Goal: Check status: Check status

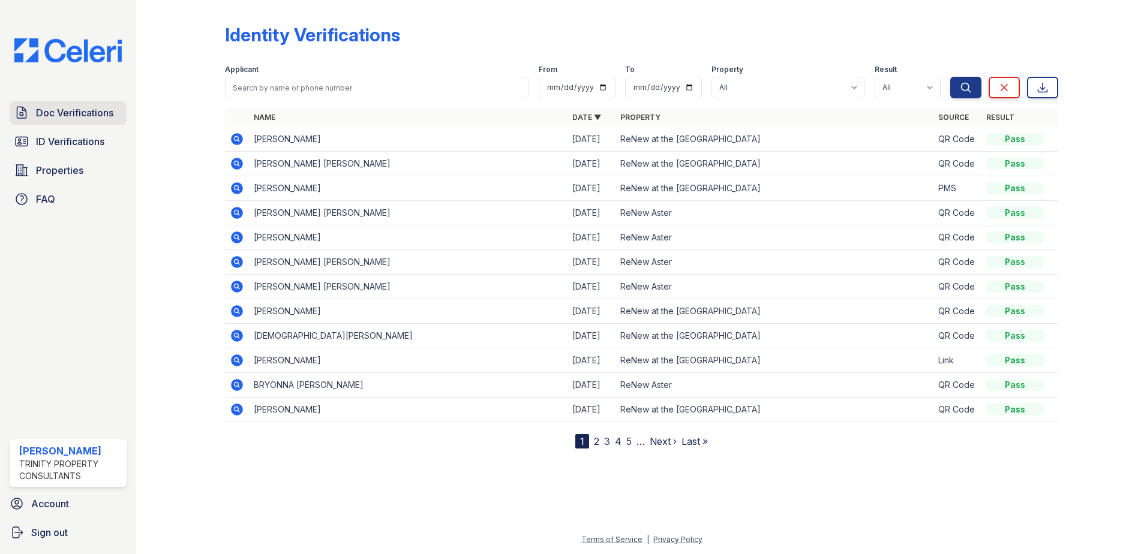
click at [74, 122] on link "Doc Verifications" at bounding box center [68, 113] width 117 height 24
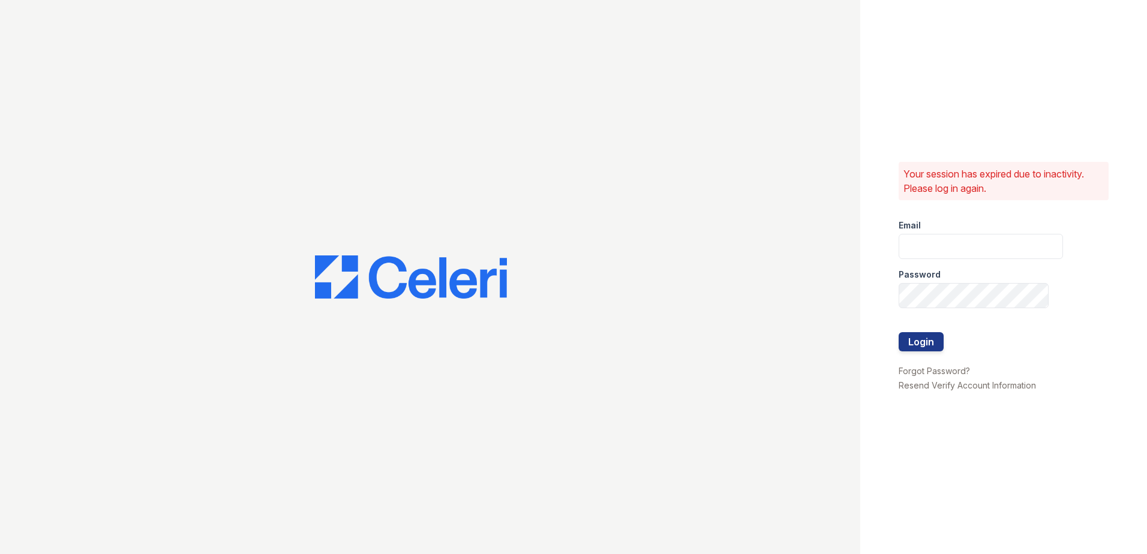
type input "[EMAIL_ADDRESS][DOMAIN_NAME]"
click at [928, 338] on button "Login" at bounding box center [921, 341] width 45 height 19
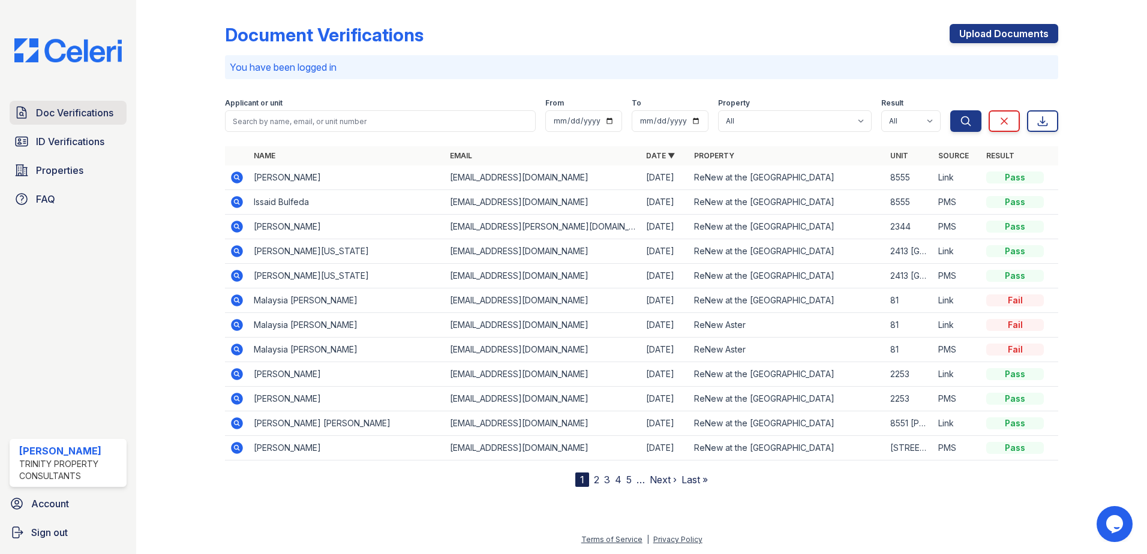
click at [72, 115] on span "Doc Verifications" at bounding box center [74, 113] width 77 height 14
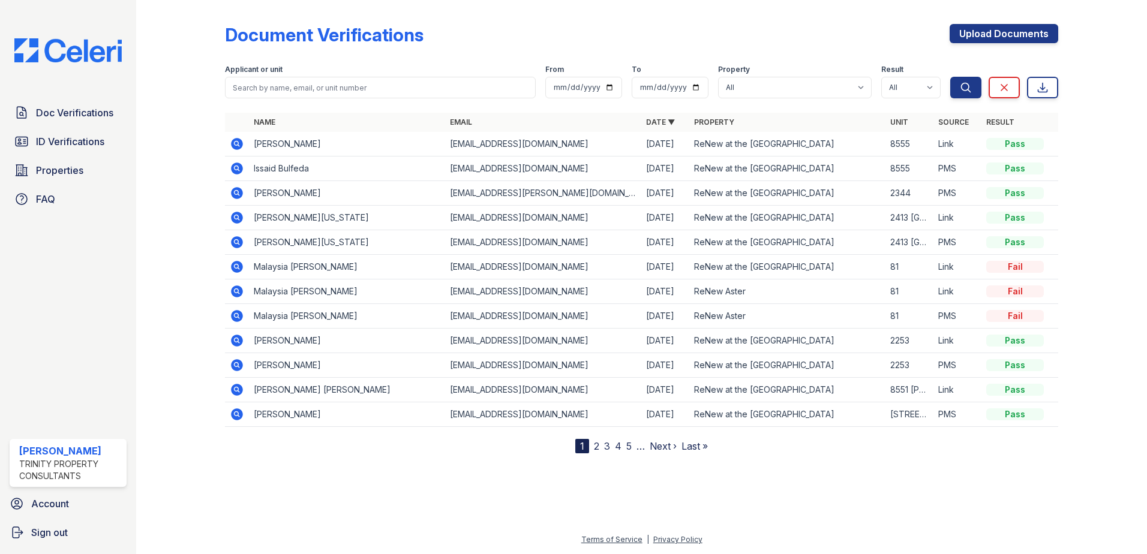
click at [240, 169] on icon at bounding box center [237, 169] width 12 height 12
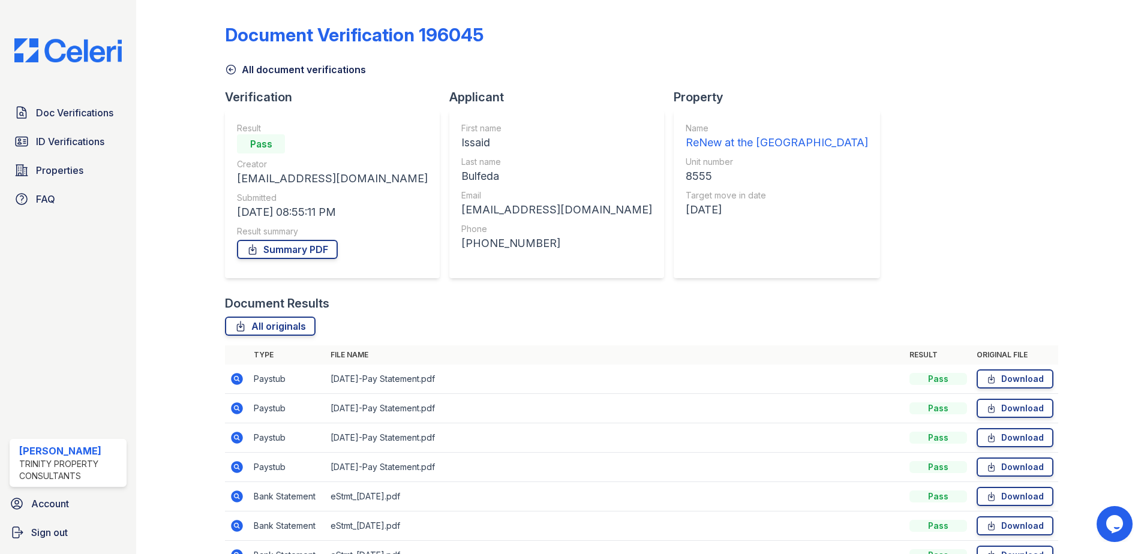
scroll to position [69, 0]
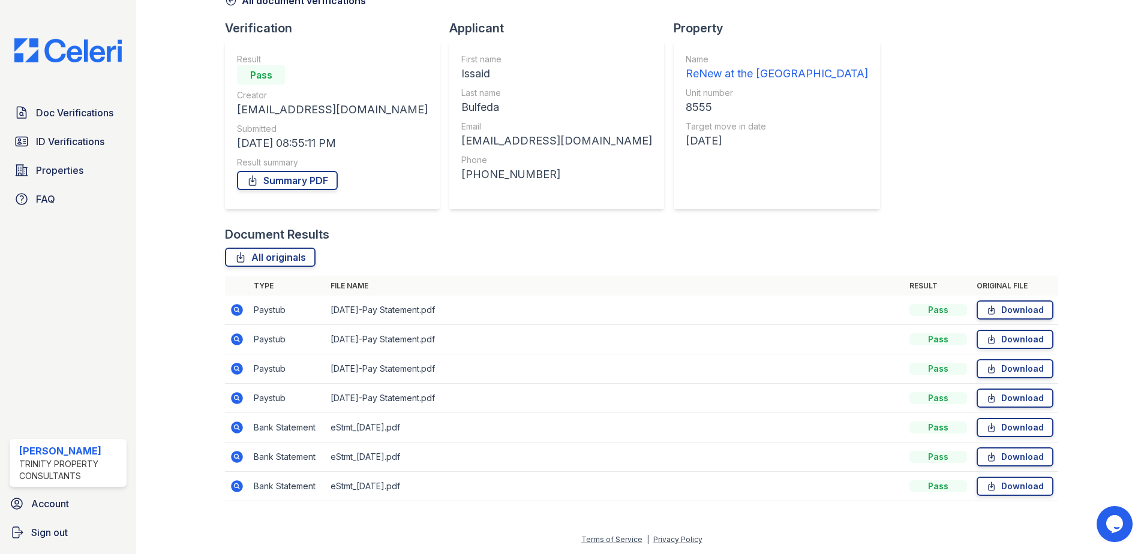
click at [237, 307] on icon at bounding box center [237, 310] width 12 height 12
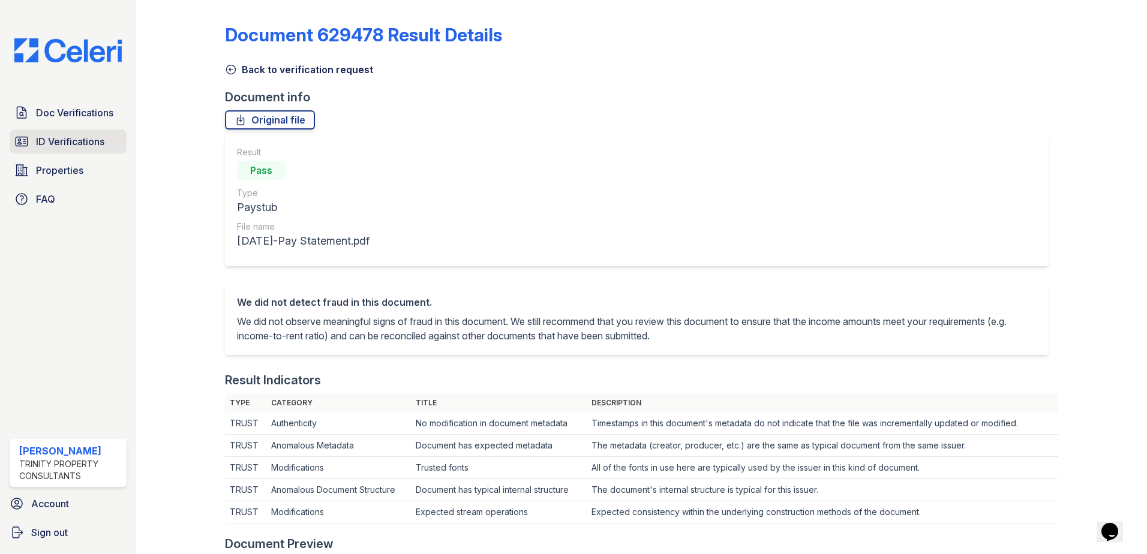
click at [44, 136] on span "ID Verifications" at bounding box center [70, 141] width 68 height 14
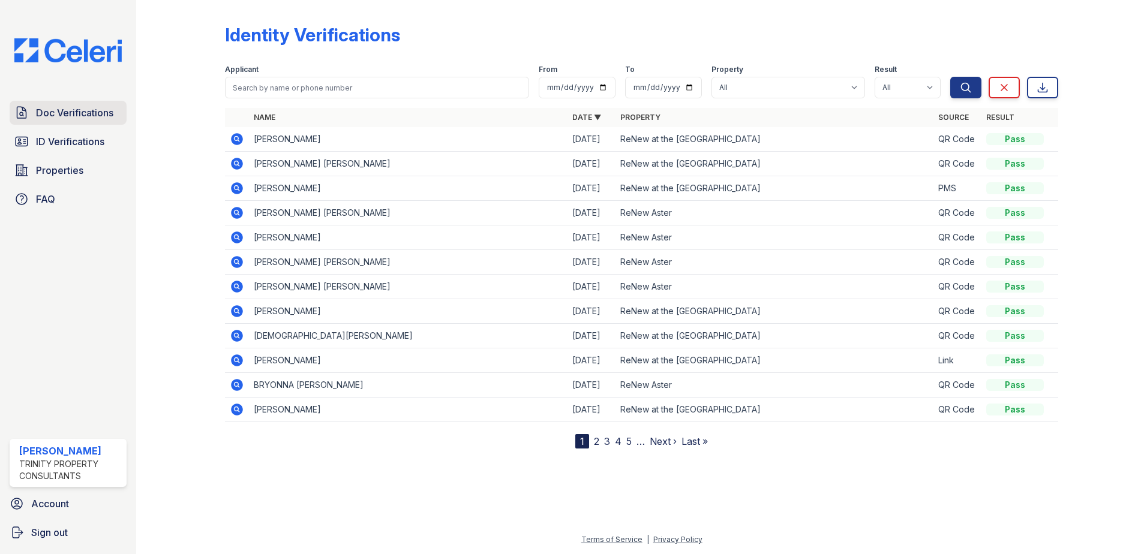
click at [55, 113] on span "Doc Verifications" at bounding box center [74, 113] width 77 height 14
